Goal: Task Accomplishment & Management: Manage account settings

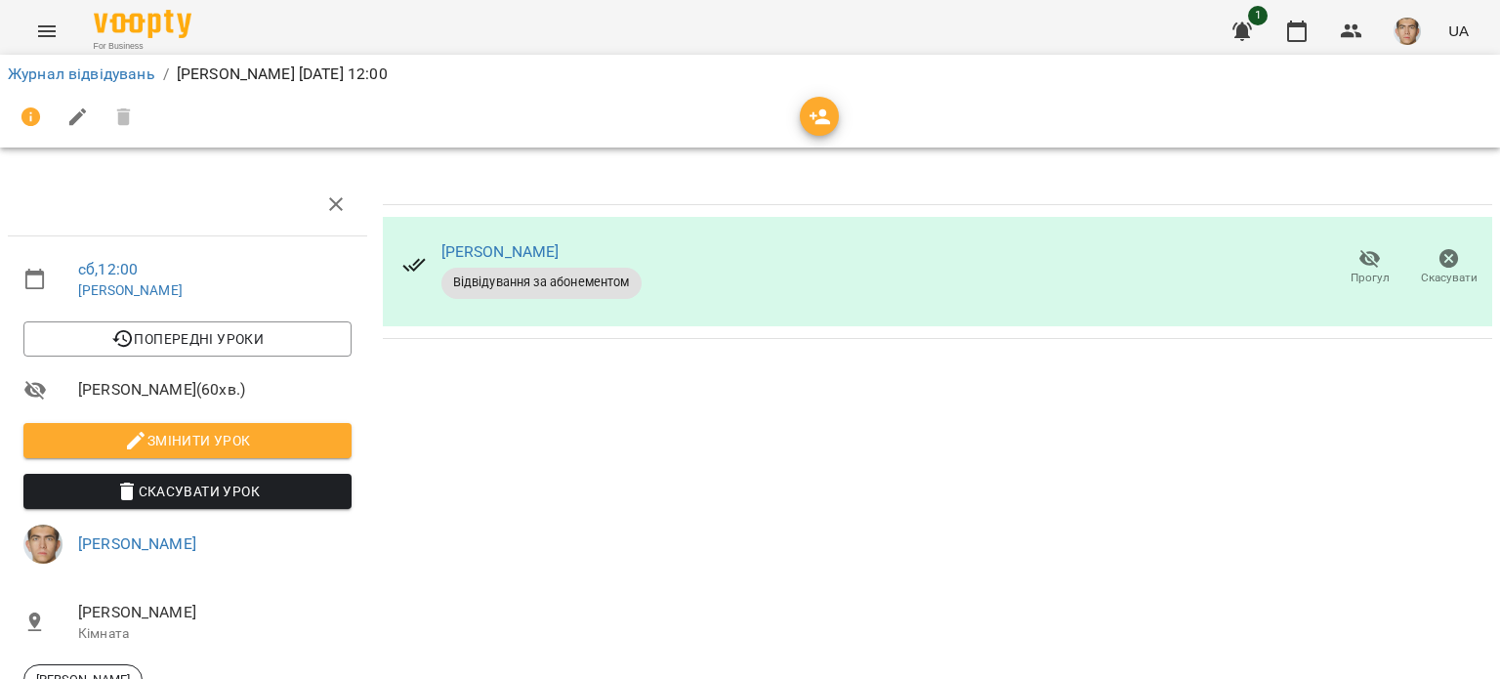
click at [1266, 33] on button "button" at bounding box center [1242, 31] width 47 height 47
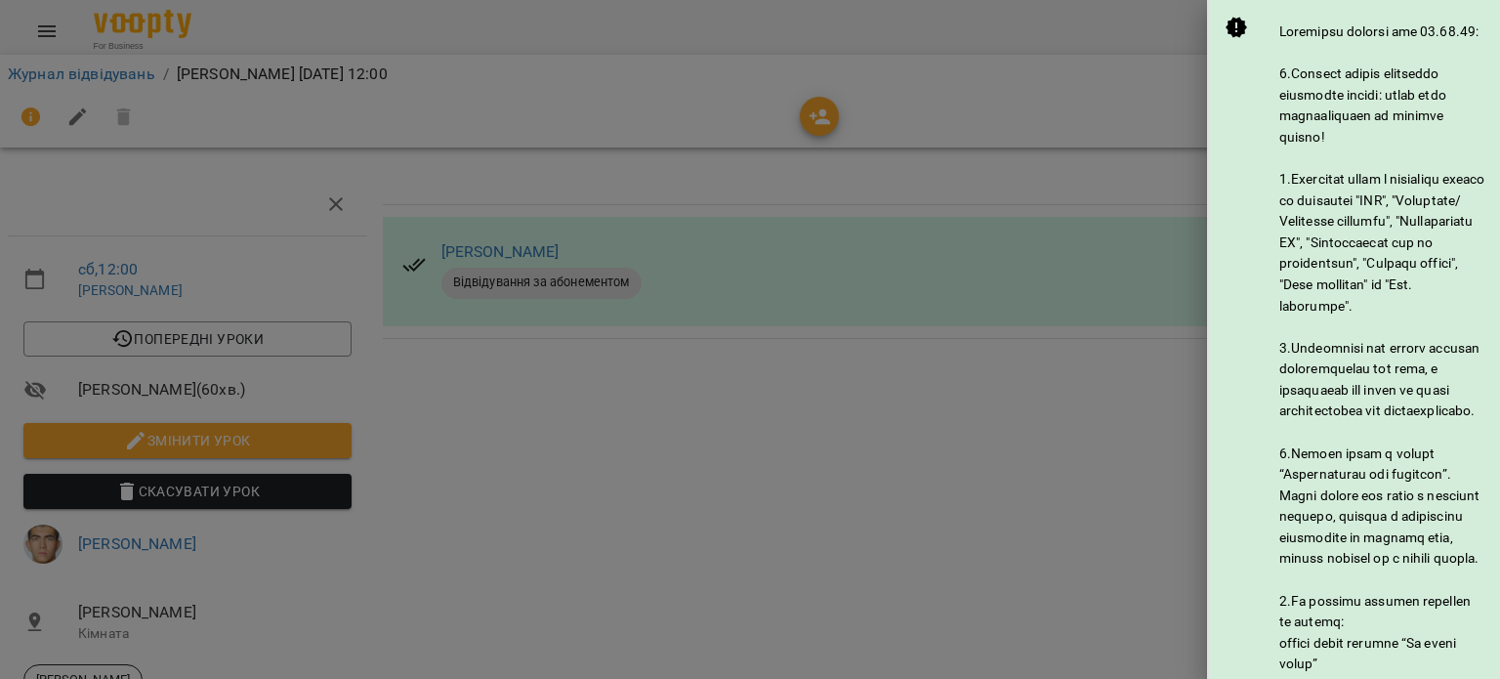
click at [1151, 67] on div at bounding box center [750, 339] width 1500 height 679
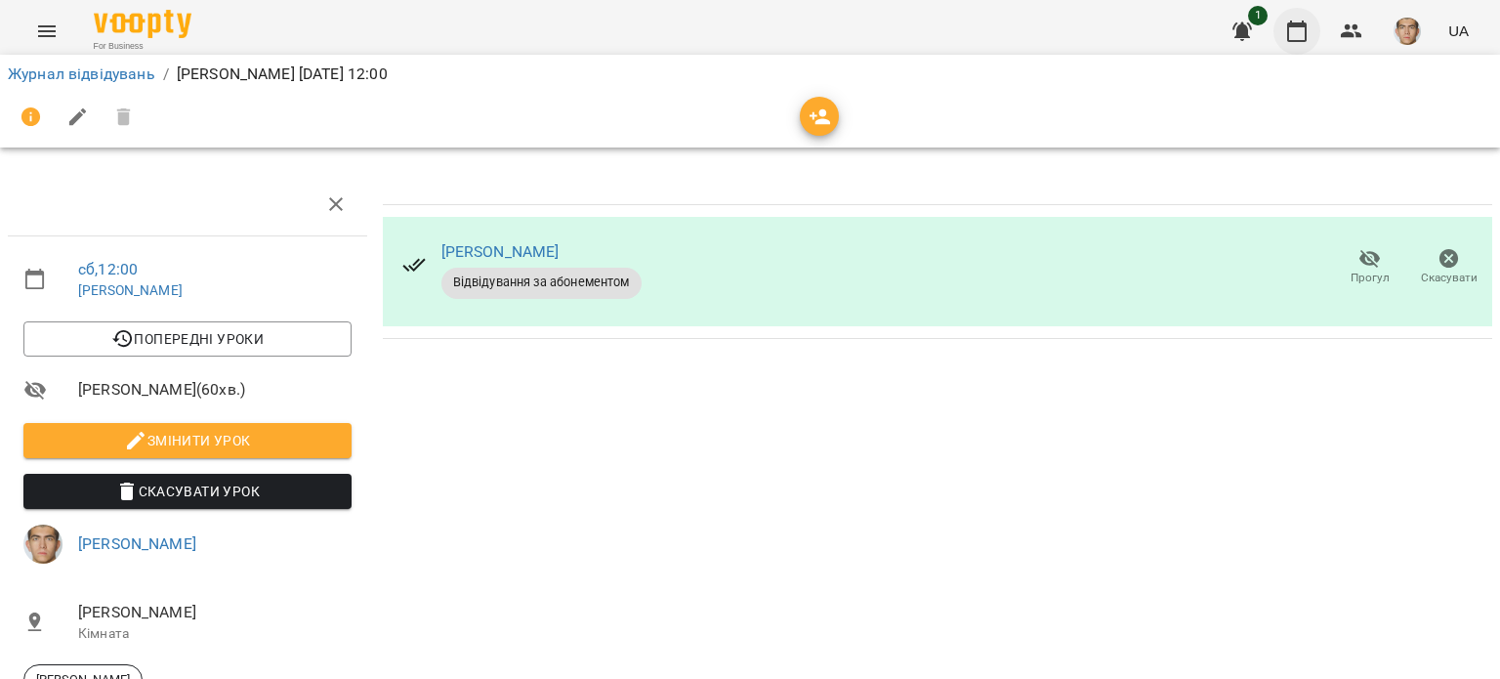
click at [1281, 35] on button "button" at bounding box center [1297, 31] width 47 height 47
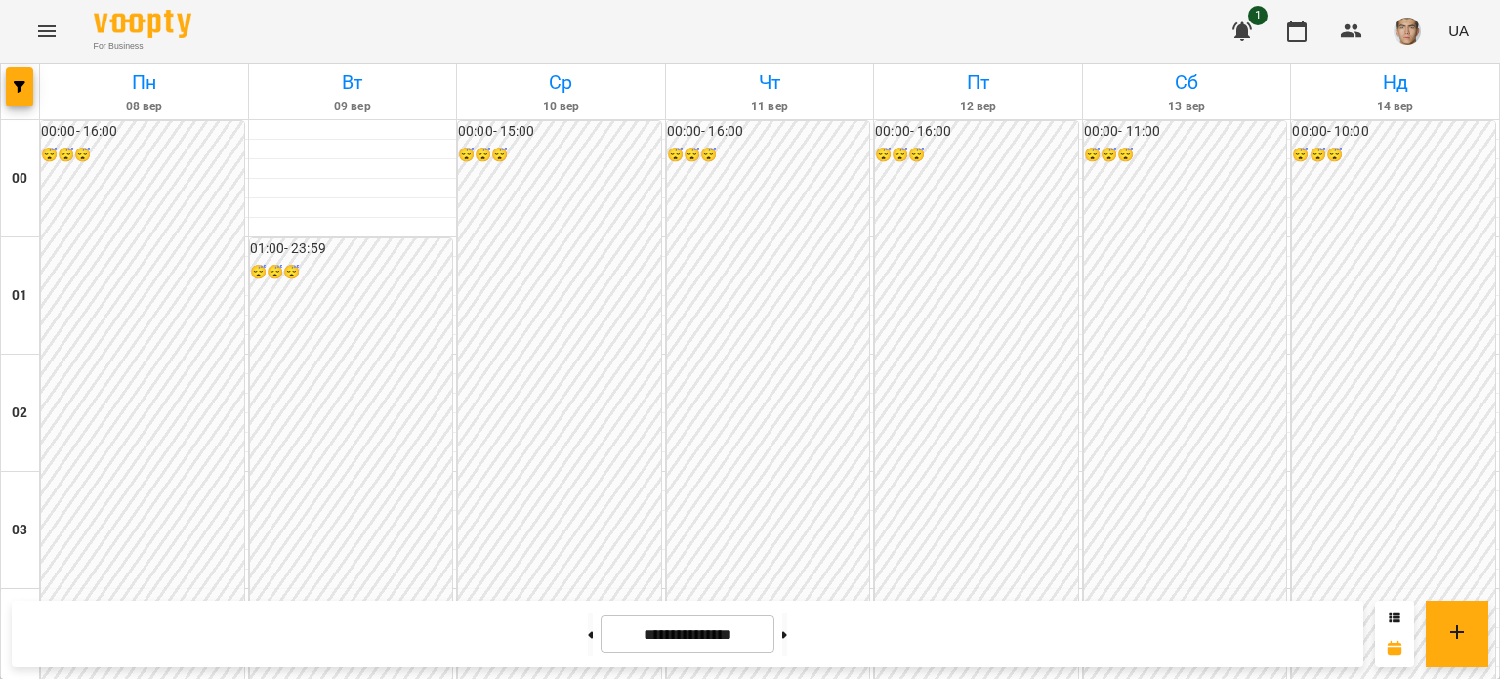
scroll to position [1758, 0]
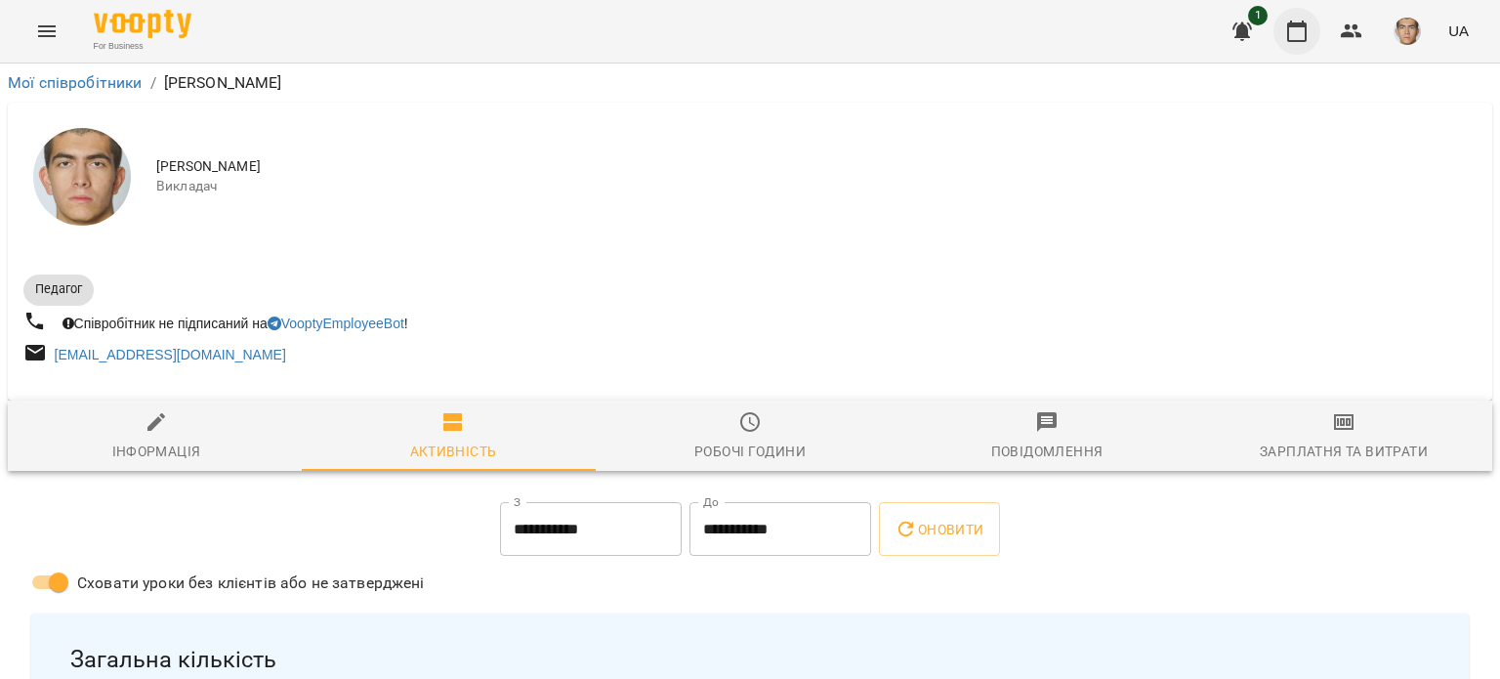
click at [1311, 28] on button "button" at bounding box center [1297, 31] width 47 height 47
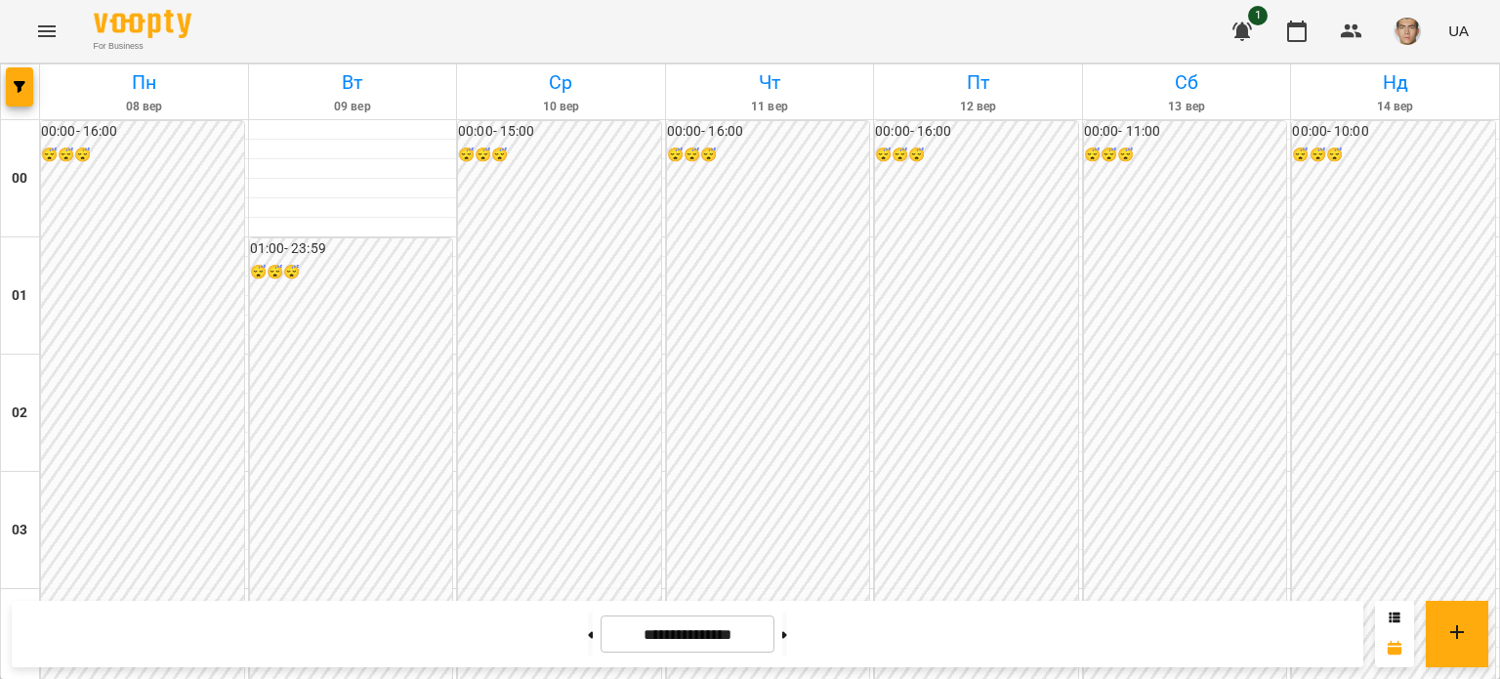
scroll to position [1758, 0]
drag, startPoint x: 1242, startPoint y: 312, endPoint x: 1238, endPoint y: 328, distance: 17.1
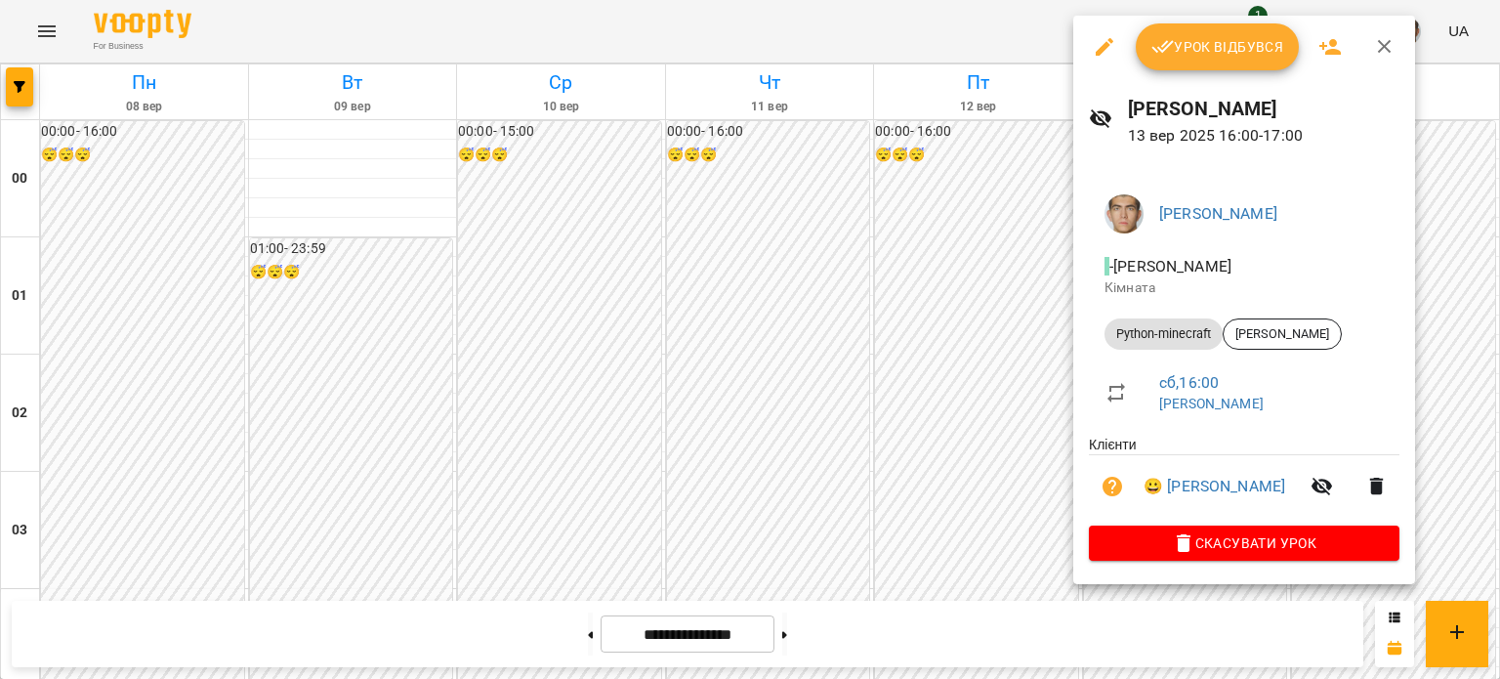
click at [975, 200] on div at bounding box center [750, 339] width 1500 height 679
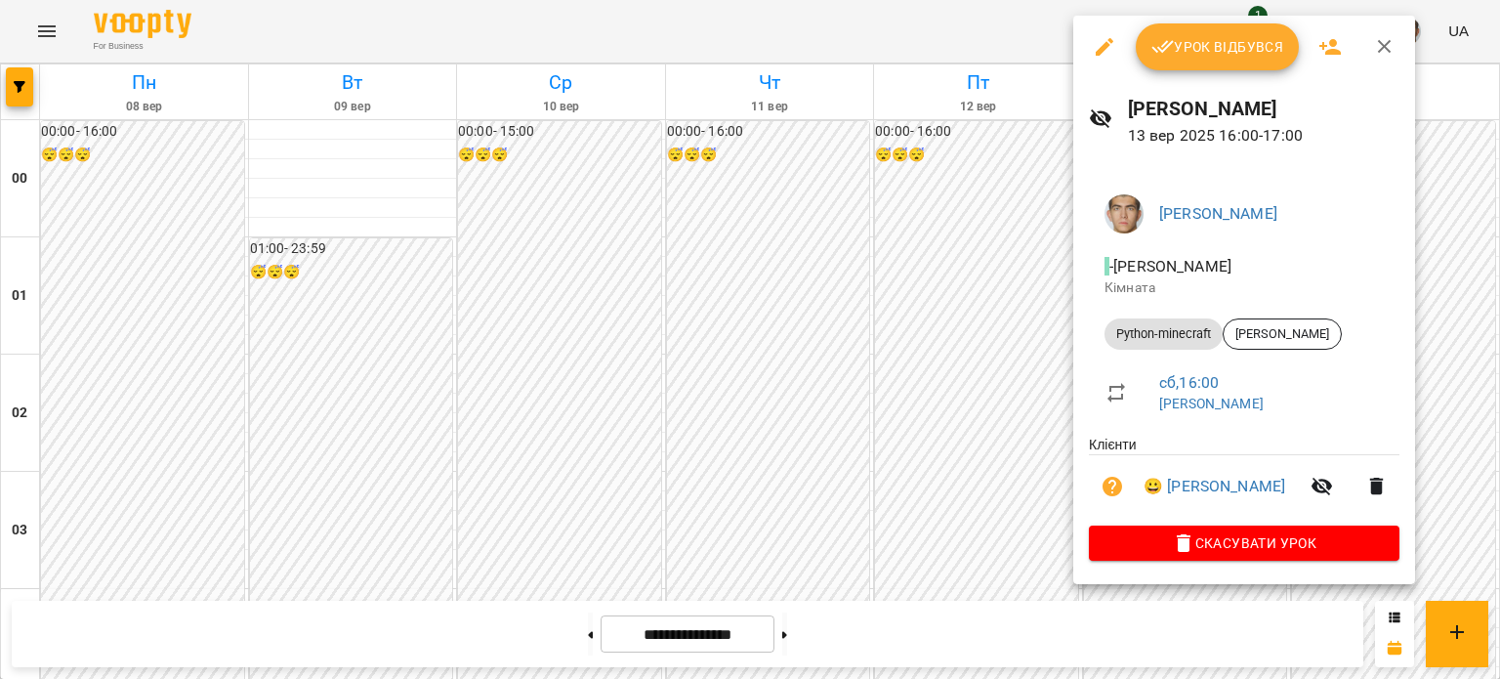
click at [973, 179] on div at bounding box center [750, 339] width 1500 height 679
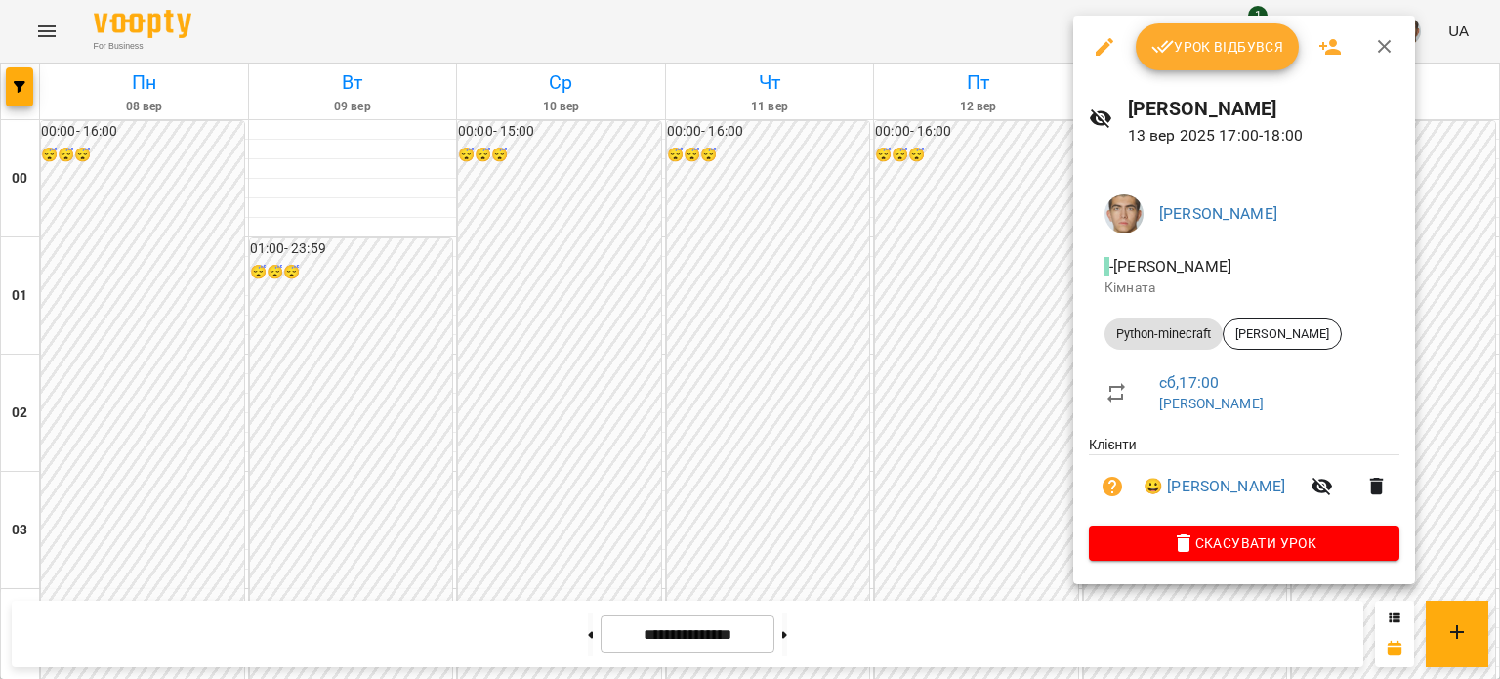
click at [971, 157] on div at bounding box center [750, 339] width 1500 height 679
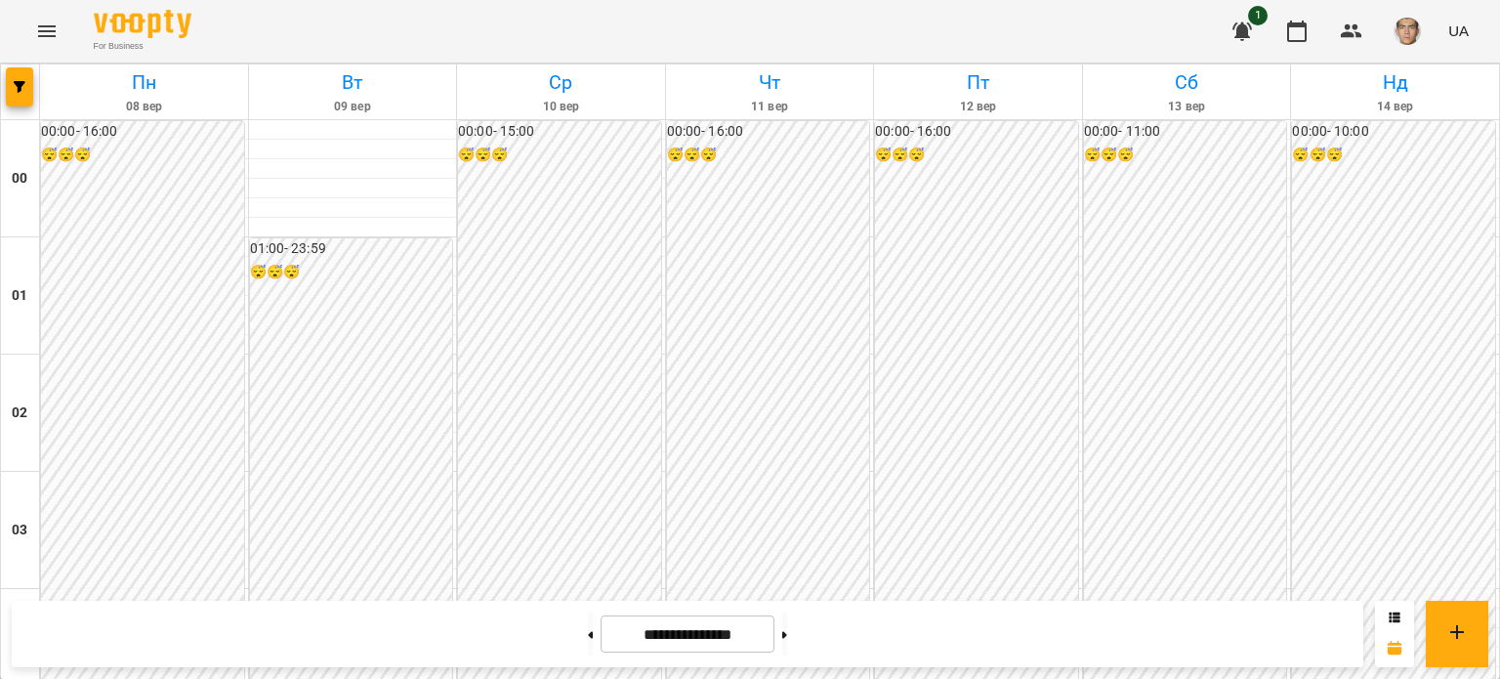
scroll to position [1856, 0]
